Goal: Check status: Check status

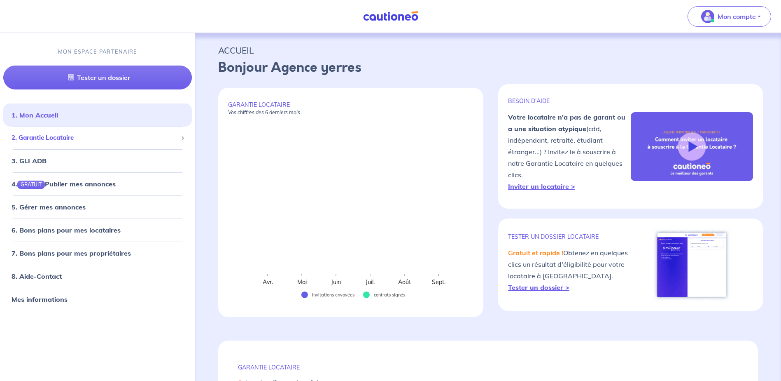
click at [81, 140] on span "2. Garantie Locataire" at bounding box center [95, 137] width 166 height 9
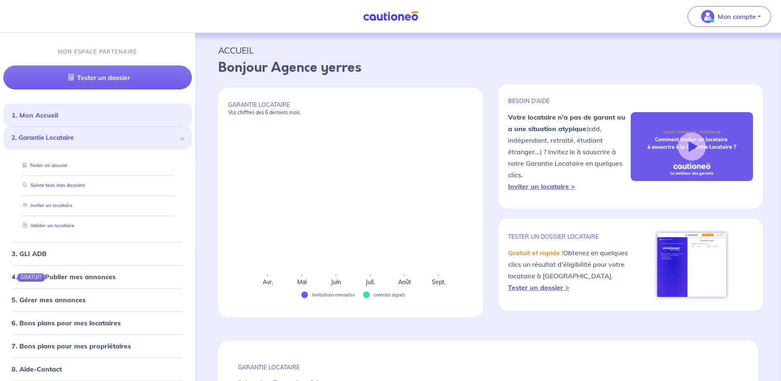
click at [51, 184] on link "Suivre tous mes dossiers" at bounding box center [52, 185] width 66 height 6
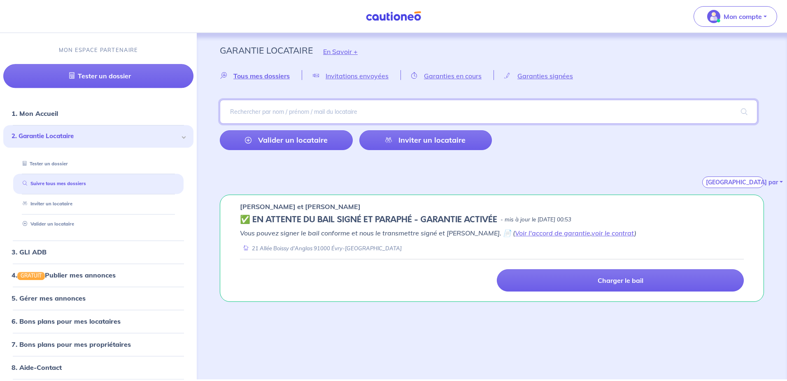
click at [260, 111] on input "search" at bounding box center [489, 112] width 538 height 24
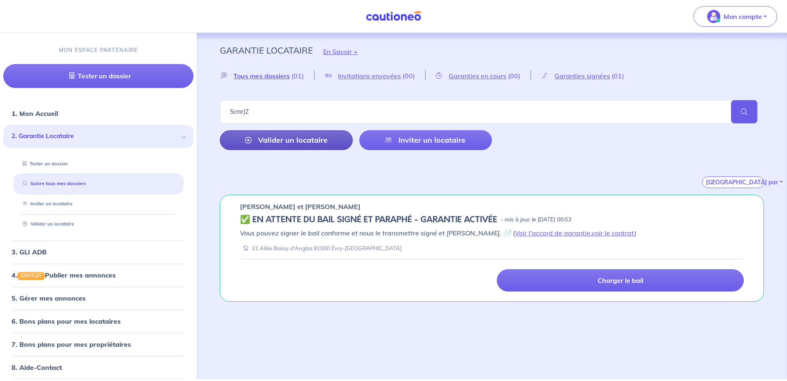
click at [292, 139] on link "Valider un locataire" at bounding box center [286, 140] width 133 height 20
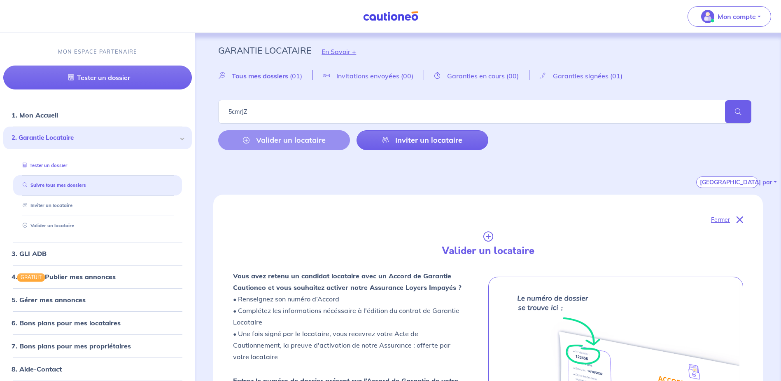
click at [54, 168] on link "Tester un dossier" at bounding box center [43, 165] width 48 height 6
click at [288, 113] on input "5cmrJZ" at bounding box center [484, 112] width 533 height 24
drag, startPoint x: 287, startPoint y: 110, endPoint x: 161, endPoint y: 109, distance: 126.4
type input "[PERSON_NAME]"
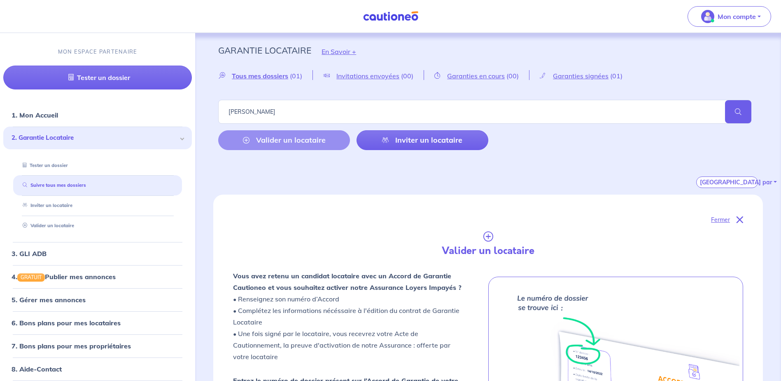
click at [739, 115] on span at bounding box center [738, 111] width 26 height 23
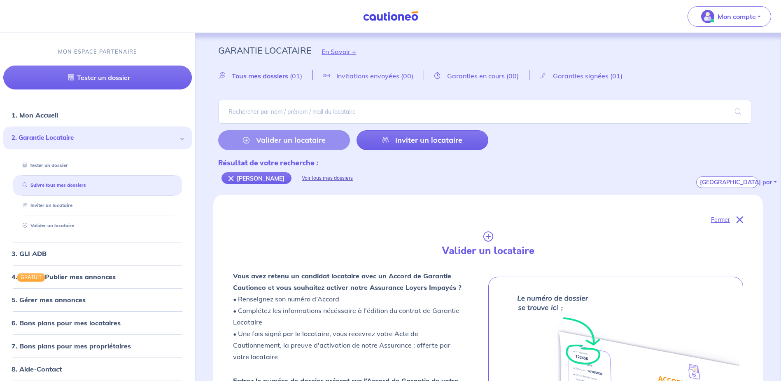
click at [306, 176] on div "Voir tous mes dossiers" at bounding box center [328, 178] width 72 height 20
click at [61, 224] on link "Valider un locataire" at bounding box center [46, 225] width 54 height 6
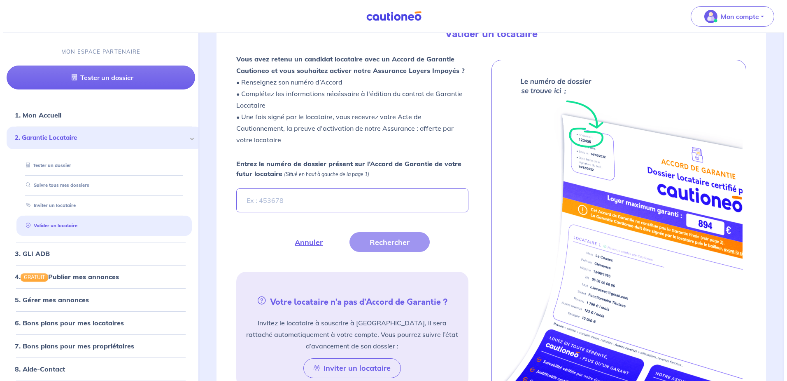
scroll to position [226, 0]
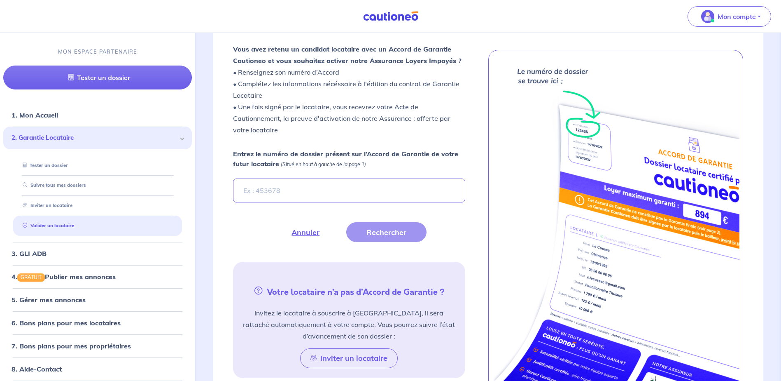
click at [289, 191] on input "Entrez le numéro de dossier présent sur l’Accord de Garantie de votre futur loc…" at bounding box center [349, 190] width 232 height 24
type input "5cmrJZ"
click at [377, 231] on button "Rechercher" at bounding box center [386, 232] width 80 height 20
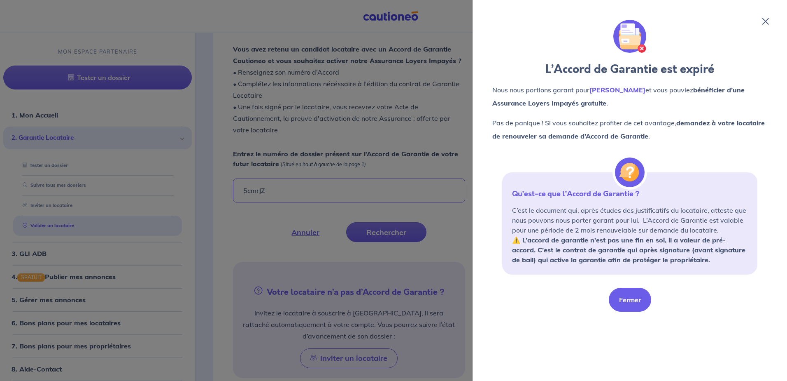
click at [634, 301] on button "Fermer" at bounding box center [630, 299] width 42 height 24
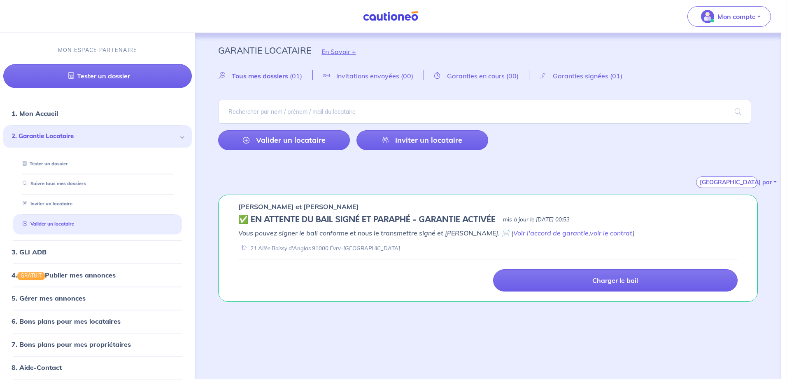
scroll to position [0, 0]
